Goal: Task Accomplishment & Management: Use online tool/utility

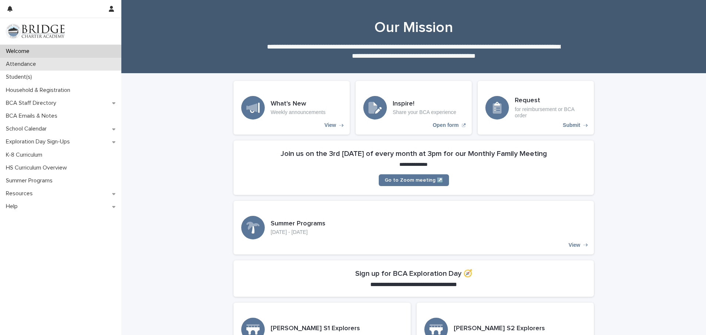
click at [31, 65] on p "Attendance" at bounding box center [22, 64] width 39 height 7
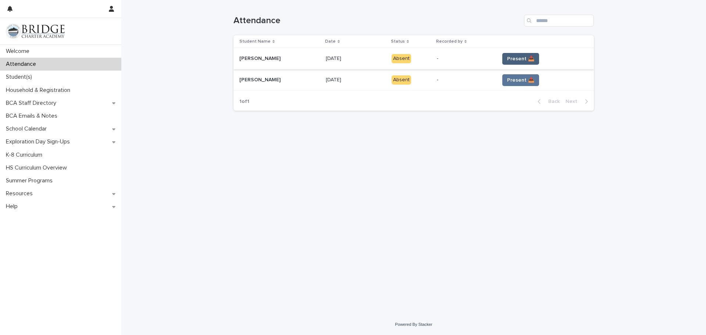
click at [516, 57] on span "Present 📥" at bounding box center [520, 58] width 27 height 7
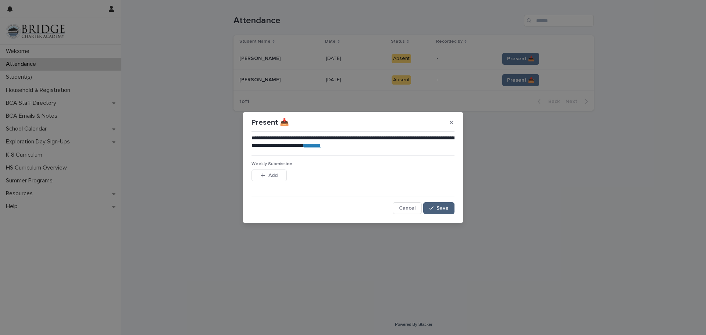
click at [434, 207] on div "button" at bounding box center [432, 208] width 7 height 5
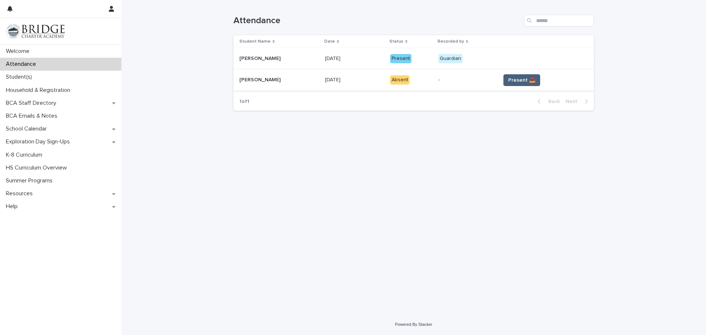
click at [516, 81] on span "Present 📥" at bounding box center [521, 79] width 27 height 7
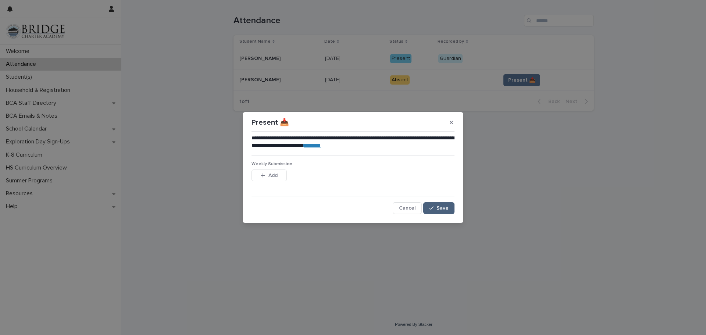
click at [434, 203] on button "Save" at bounding box center [438, 208] width 31 height 12
